Goal: Task Accomplishment & Management: Use online tool/utility

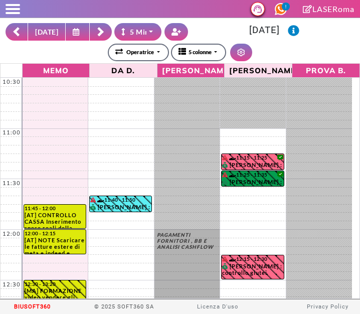
select select "*"
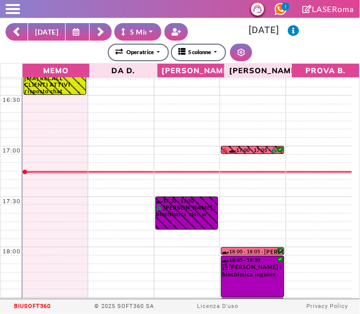
scroll to position [589, 0]
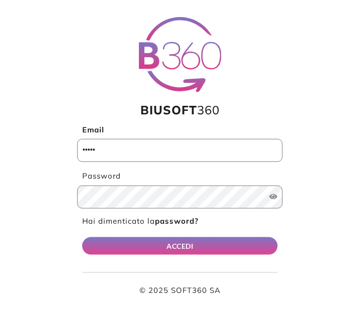
click at [90, 149] on input "Email" at bounding box center [180, 150] width 206 height 23
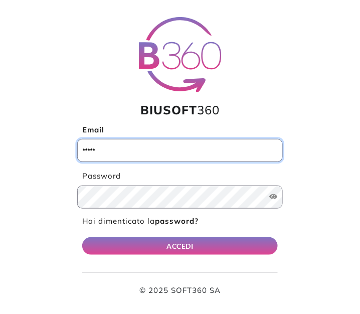
type input "**********"
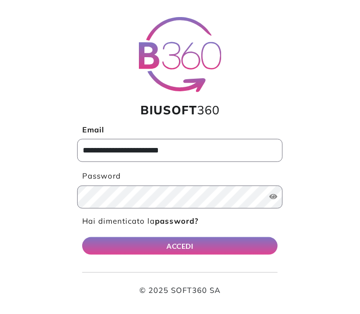
click at [82, 237] on button "ACCEDI" at bounding box center [180, 246] width 196 height 18
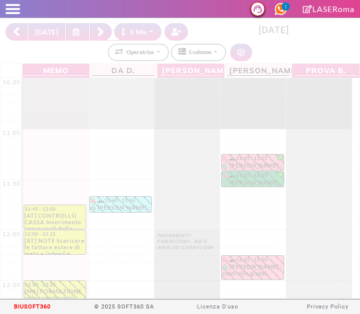
select select "*"
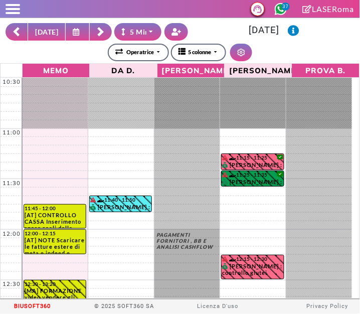
click at [97, 33] on rect at bounding box center [100, 33] width 6 height 6
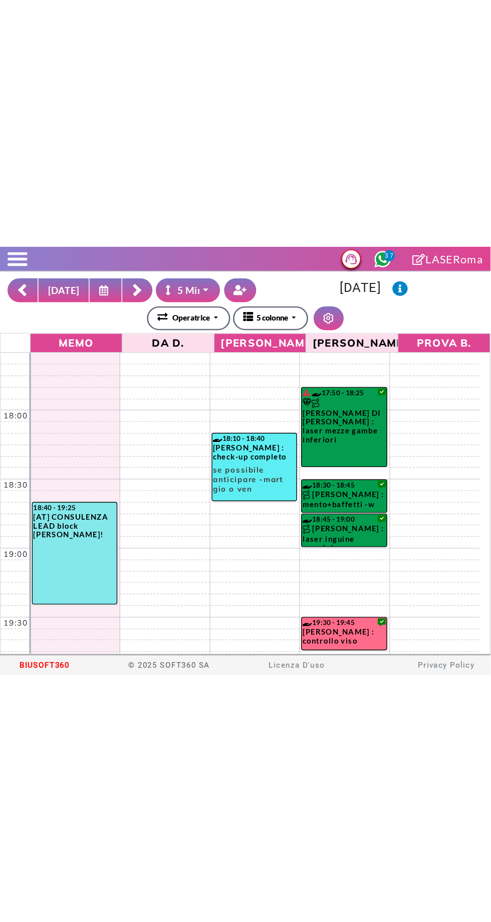
scroll to position [728, 0]
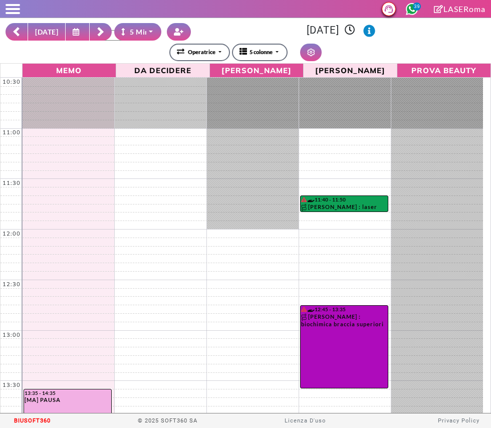
select select "*"
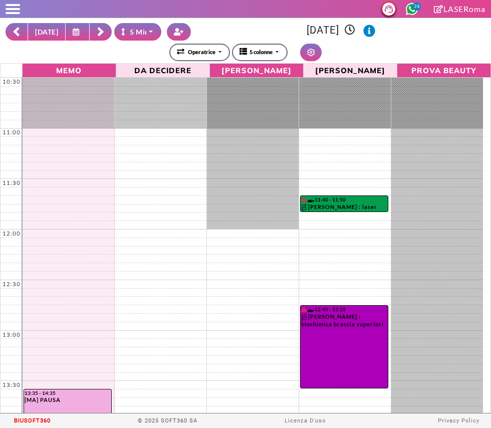
scroll to position [131, 0]
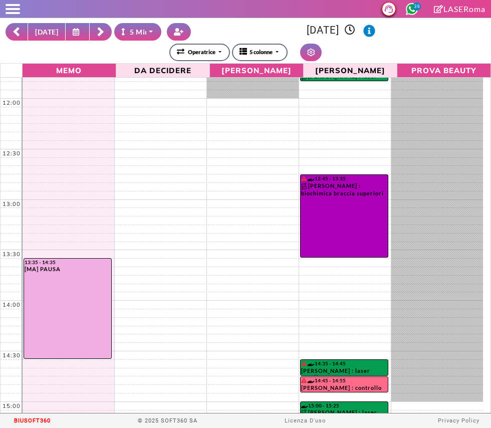
click at [45, 35] on button "OGGI" at bounding box center [47, 32] width 38 height 18
type input "**********"
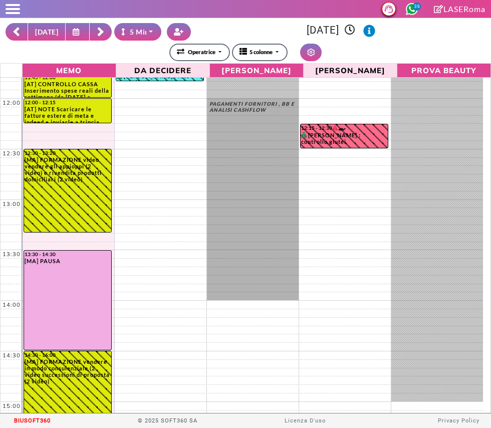
scroll to position [0, 0]
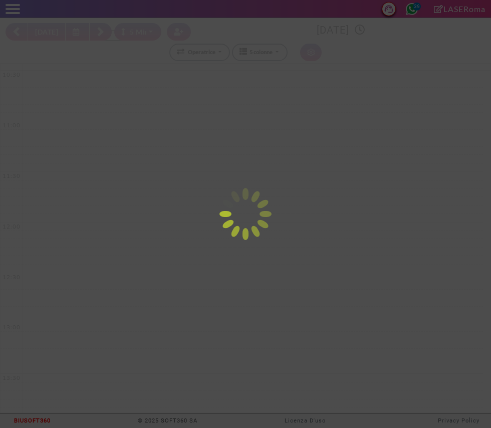
select select "*"
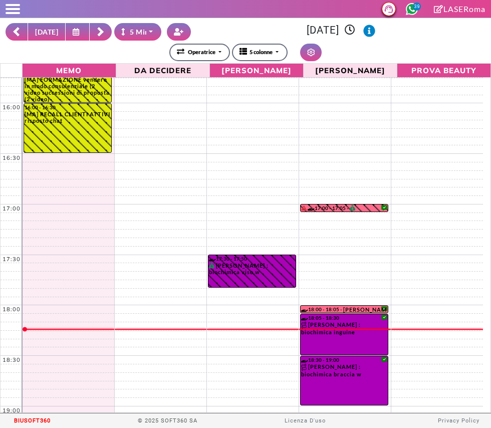
scroll to position [625, 0]
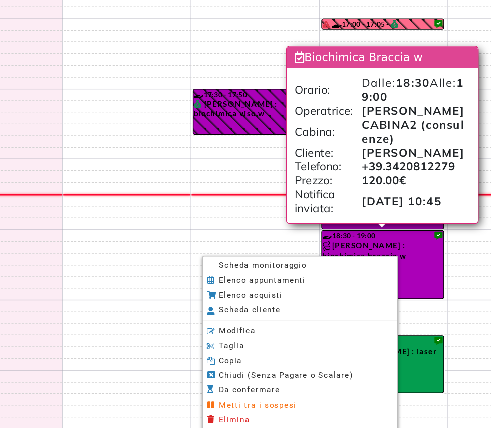
click at [239, 290] on span "Scheda monitoraggio" at bounding box center [258, 287] width 63 height 7
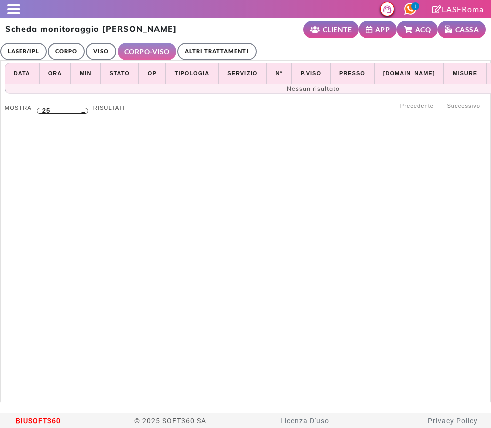
select select "**"
click at [214, 43] on link "ALTRI TRATTAMENTI" at bounding box center [217, 52] width 79 height 18
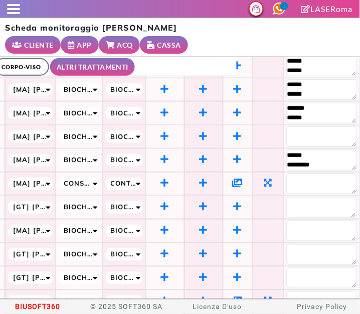
scroll to position [194, 134]
click at [235, 296] on icon at bounding box center [238, 300] width 11 height 9
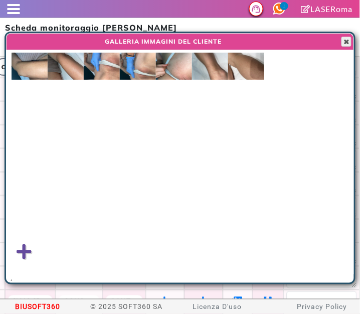
click at [348, 41] on span "button" at bounding box center [347, 42] width 8 height 8
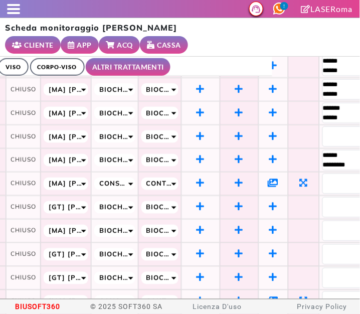
scroll to position [194, 0]
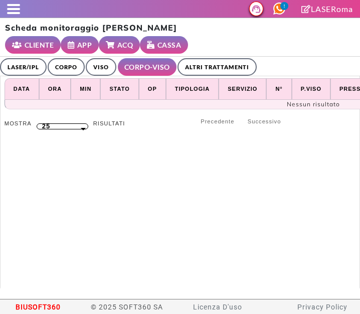
select select "**"
click at [232, 65] on link "ALTRI TRATTAMENTI" at bounding box center [217, 67] width 79 height 18
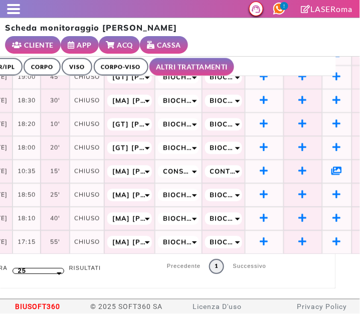
scroll to position [323, 0]
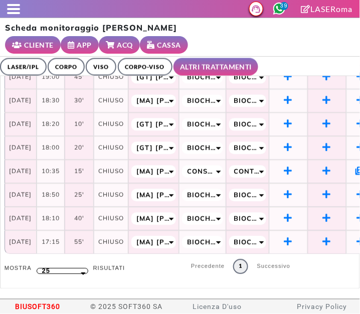
click at [21, 72] on link "LASER/IPL" at bounding box center [23, 67] width 47 height 18
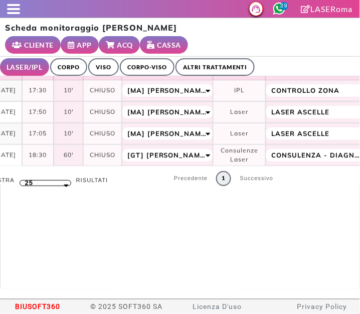
scroll to position [0, 0]
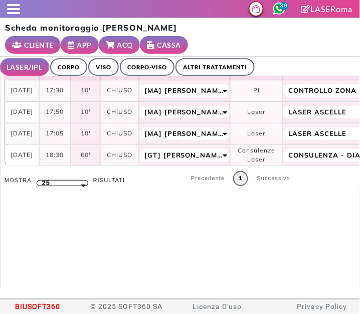
click at [223, 68] on link "ALTRI TRATTAMENTI" at bounding box center [215, 67] width 79 height 18
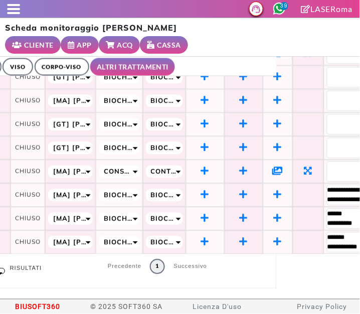
scroll to position [323, 84]
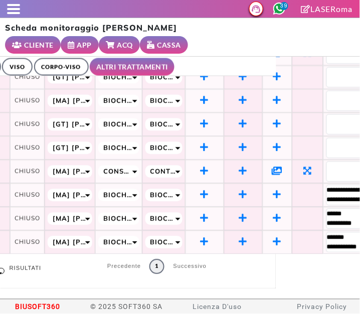
click at [283, 167] on icon at bounding box center [277, 171] width 11 height 9
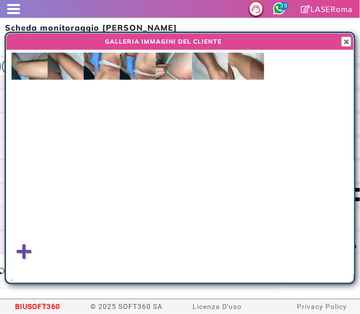
click at [103, 65] on img at bounding box center [102, 66] width 36 height 27
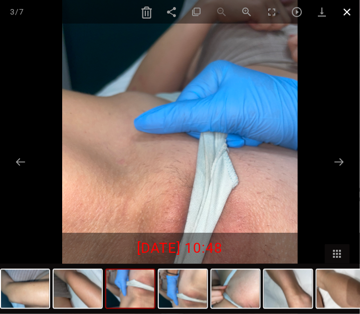
click at [342, 10] on span at bounding box center [347, 12] width 25 height 24
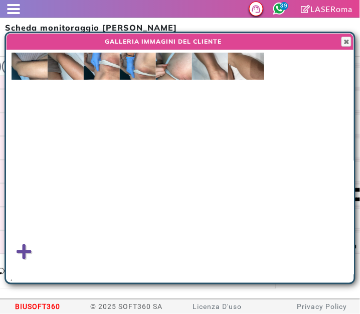
click at [348, 33] on div at bounding box center [180, 33] width 348 height 1
click at [354, 40] on div at bounding box center [353, 158] width 1 height 250
click at [346, 33] on div at bounding box center [180, 33] width 348 height 1
click at [349, 39] on span "button" at bounding box center [347, 42] width 8 height 8
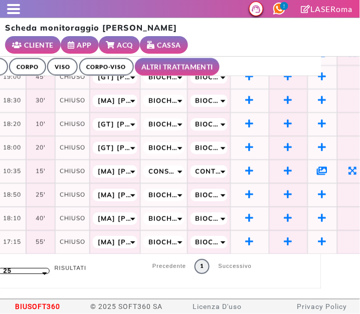
scroll to position [323, 0]
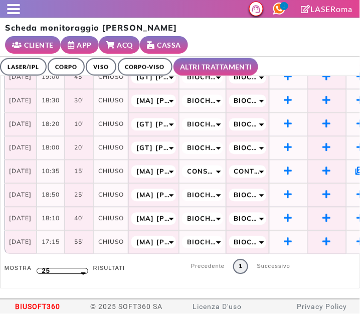
click at [14, 62] on link "LASER/IPL" at bounding box center [23, 67] width 47 height 18
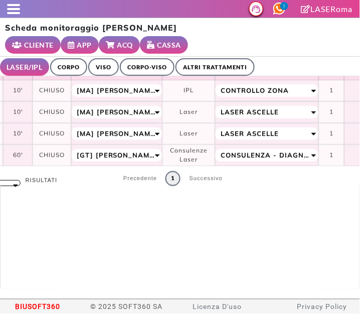
scroll to position [0, 0]
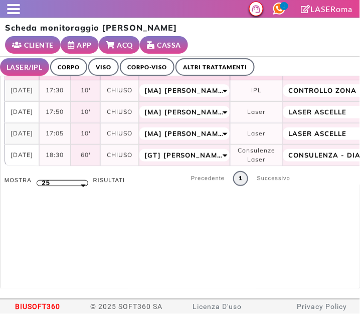
click at [237, 67] on link "ALTRI TRATTAMENTI" at bounding box center [215, 67] width 79 height 18
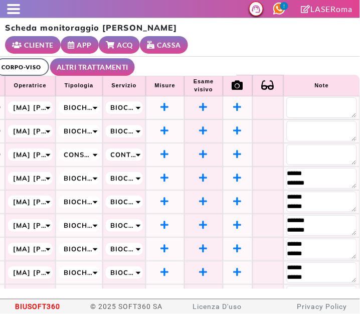
scroll to position [0, 135]
